Goal: Task Accomplishment & Management: Manage account settings

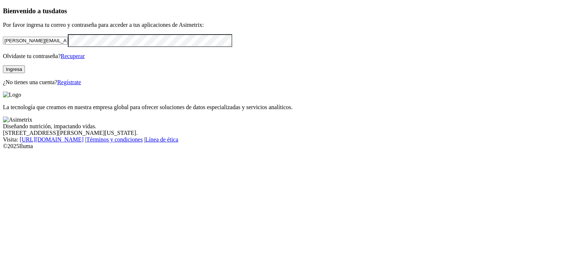
drag, startPoint x: 128, startPoint y: 91, endPoint x: 0, endPoint y: 86, distance: 128.1
click at [3, 85] on div "Bienvenido a tus datos Por favor ingresa tu correo y contraseña para acceder a …" at bounding box center [293, 46] width 581 height 78
drag, startPoint x: 143, startPoint y: 85, endPoint x: 0, endPoint y: 42, distance: 149.3
click at [3, 42] on div "Bienvenido a tus datos Por favor ingresa tu correo y contraseña para acceder a …" at bounding box center [293, 46] width 581 height 78
paste input "[EMAIL_ADDRESS][DOMAIN_NAME]"
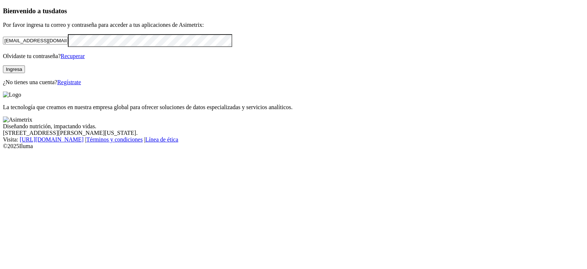
type input "[EMAIL_ADDRESS][DOMAIN_NAME]"
click at [3, 64] on div "Bienvenido a tus datos Por favor ingresa tu correo y contraseña para acceder a …" at bounding box center [293, 46] width 581 height 78
click input "submit" at bounding box center [0, 0] width 0 height 0
